Goal: Answer question/provide support: Share knowledge or assist other users

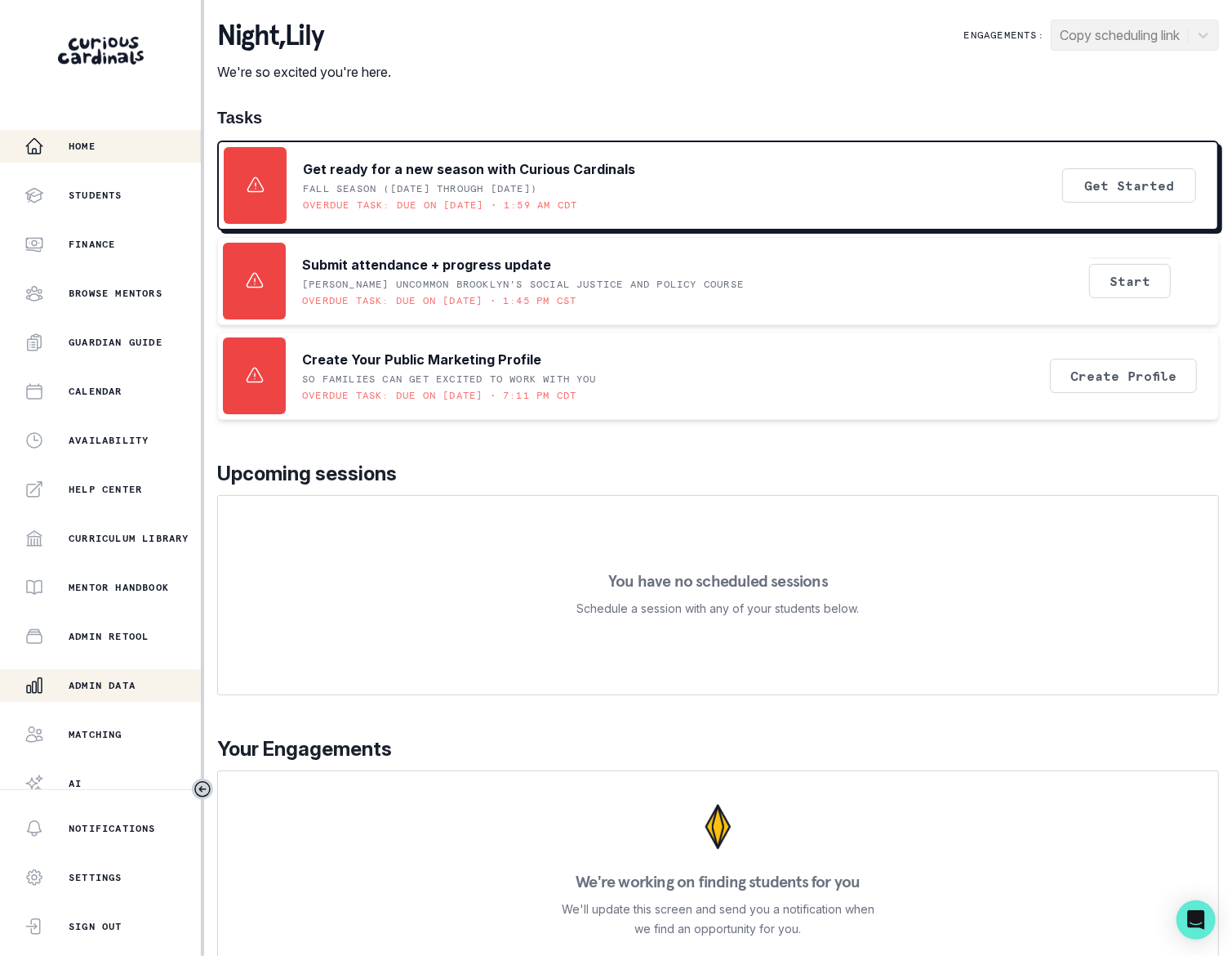
click at [112, 691] on p "Admin Data" at bounding box center [101, 686] width 67 height 13
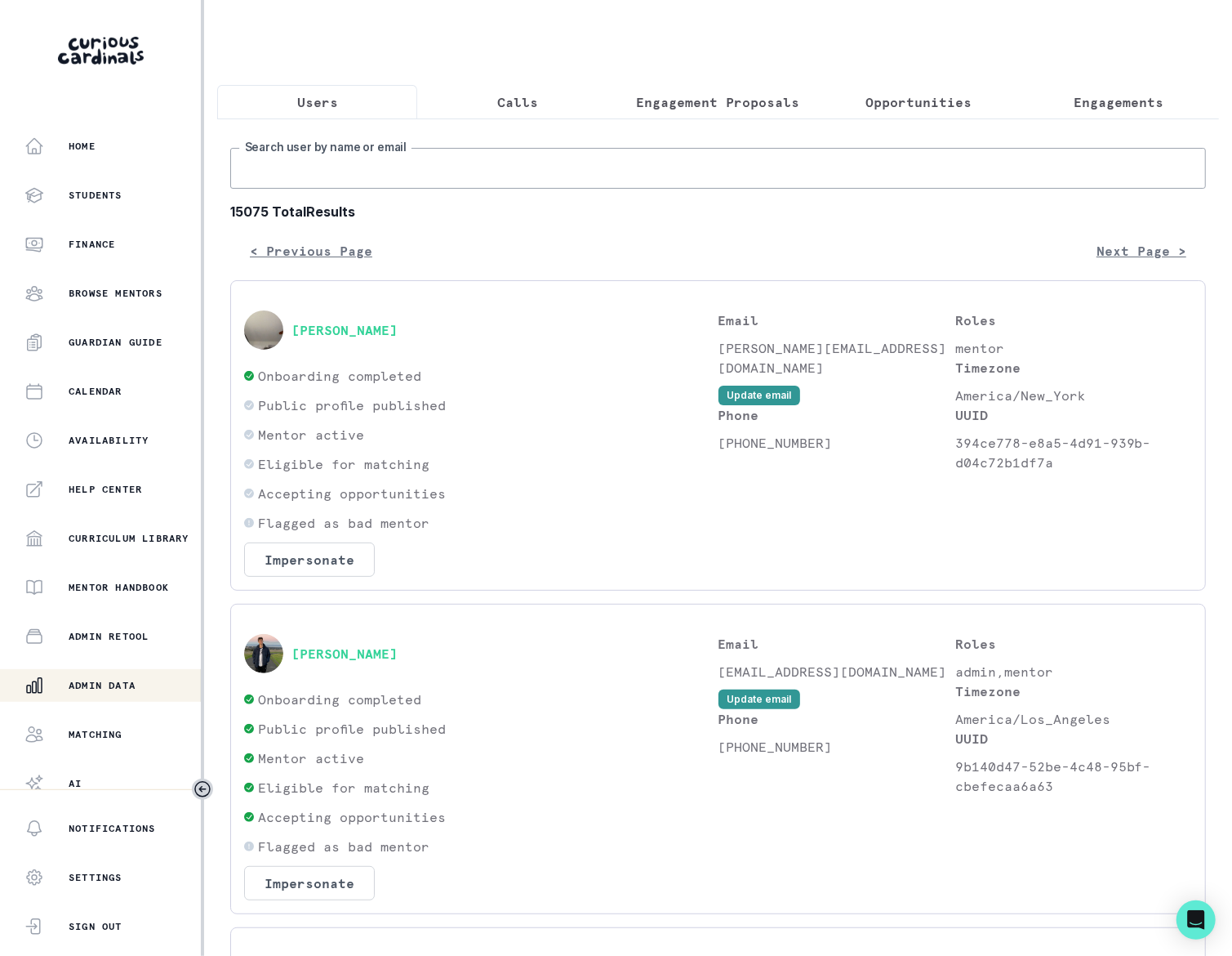
click at [426, 189] on input "Search user by name or email" at bounding box center [717, 167] width 976 height 40
paste input "[EMAIL_ADDRESS][DOMAIN_NAME]"
type input "[EMAIL_ADDRESS][DOMAIN_NAME]"
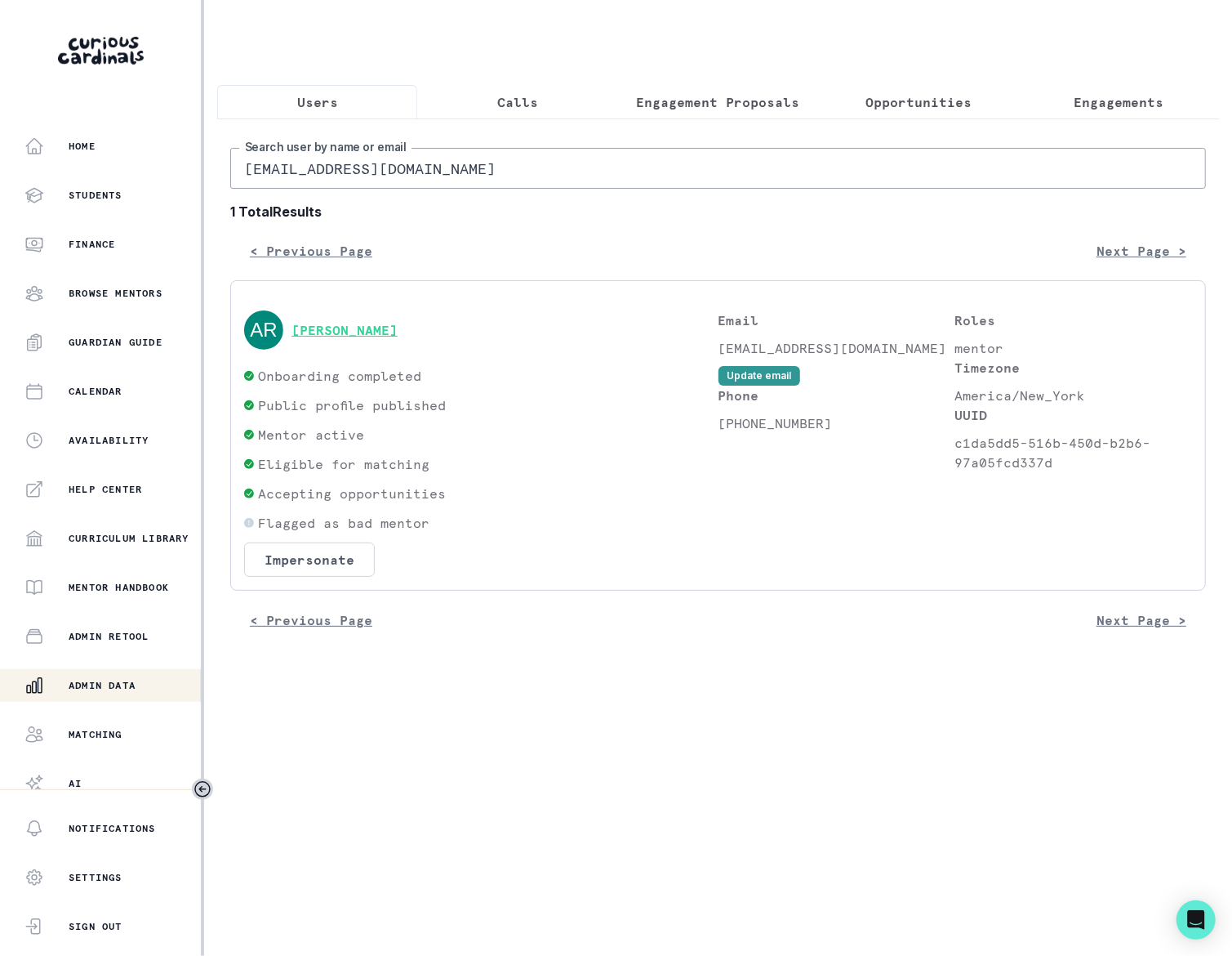
click at [366, 338] on button "[PERSON_NAME]" at bounding box center [344, 330] width 106 height 16
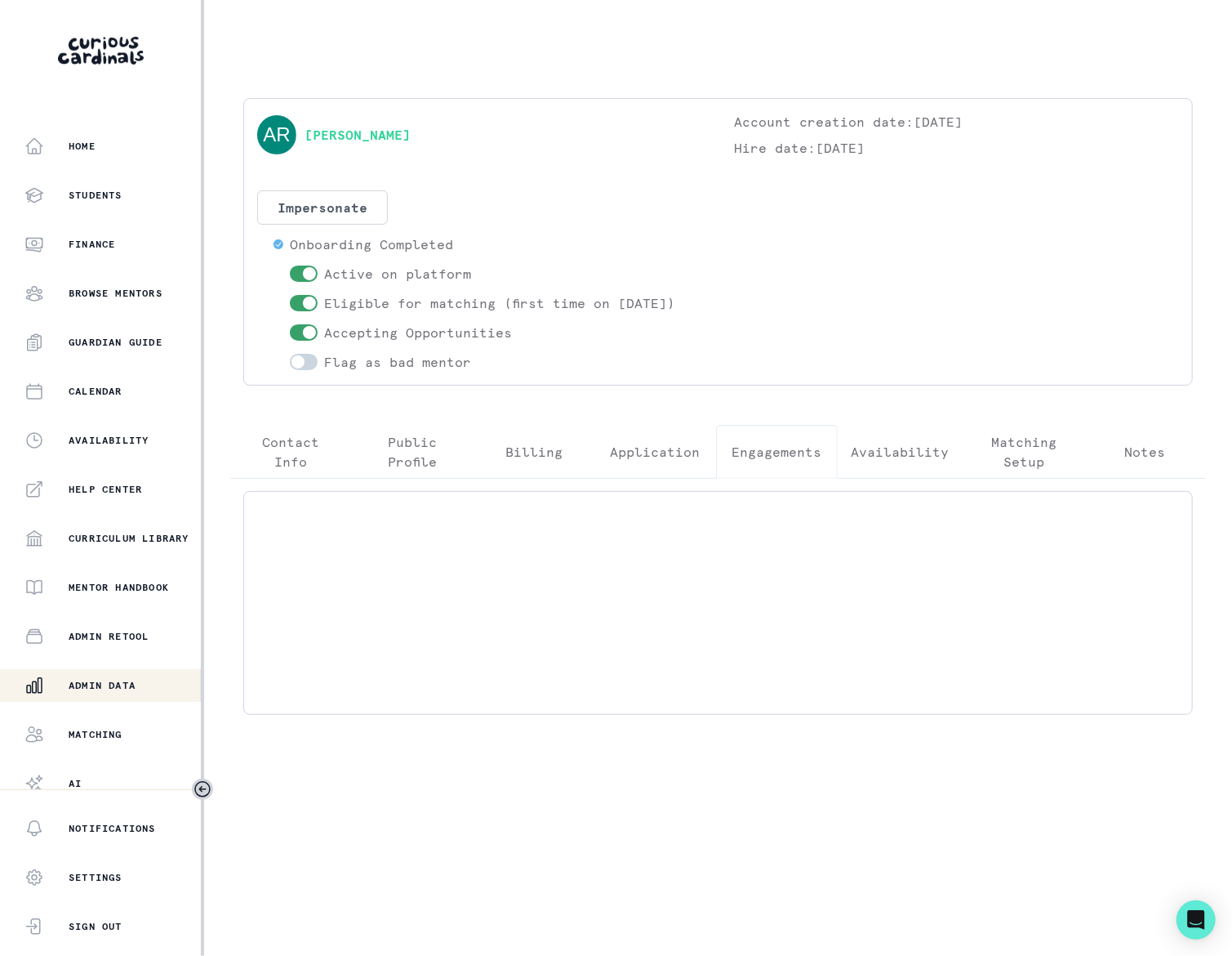
click at [752, 444] on p "Engagements" at bounding box center [777, 451] width 90 height 20
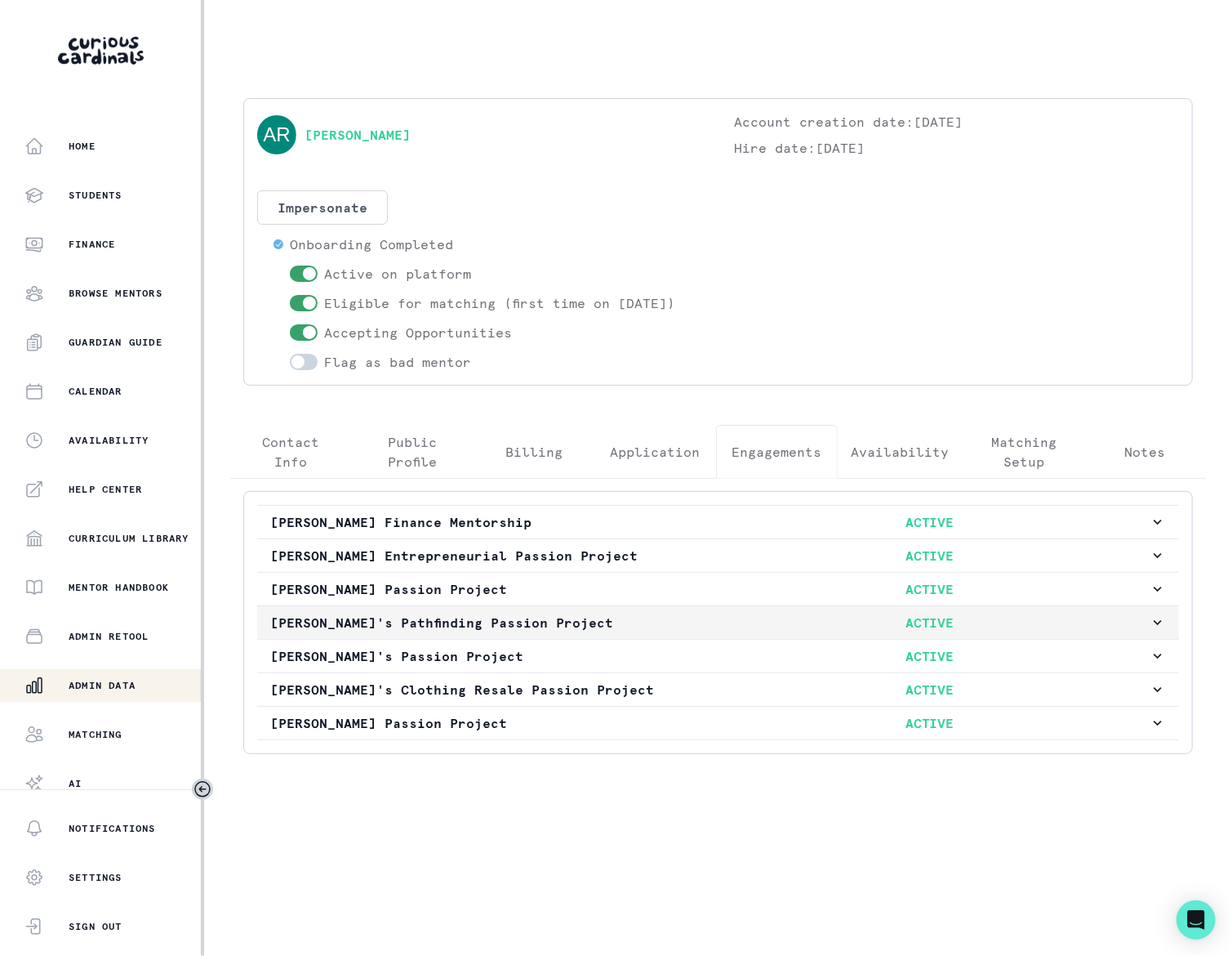
drag, startPoint x: 1157, startPoint y: 634, endPoint x: 1145, endPoint y: 638, distance: 12.6
click at [1157, 624] on icon "button" at bounding box center [1158, 622] width 8 height 5
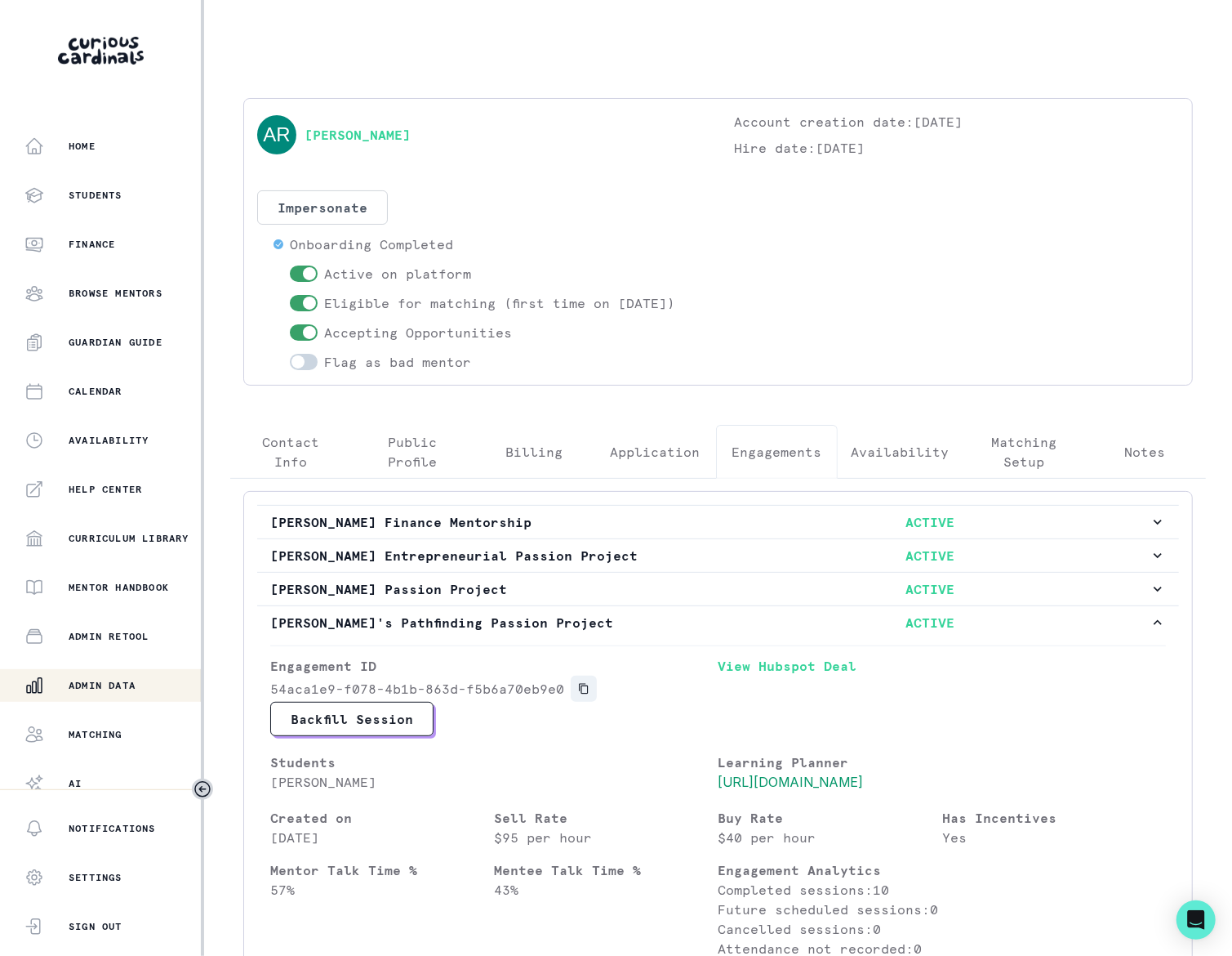
click at [583, 694] on icon "Copied to clipboard" at bounding box center [584, 688] width 9 height 10
click at [354, 131] on link "[PERSON_NAME]" at bounding box center [357, 134] width 106 height 20
